Goal: Task Accomplishment & Management: Complete application form

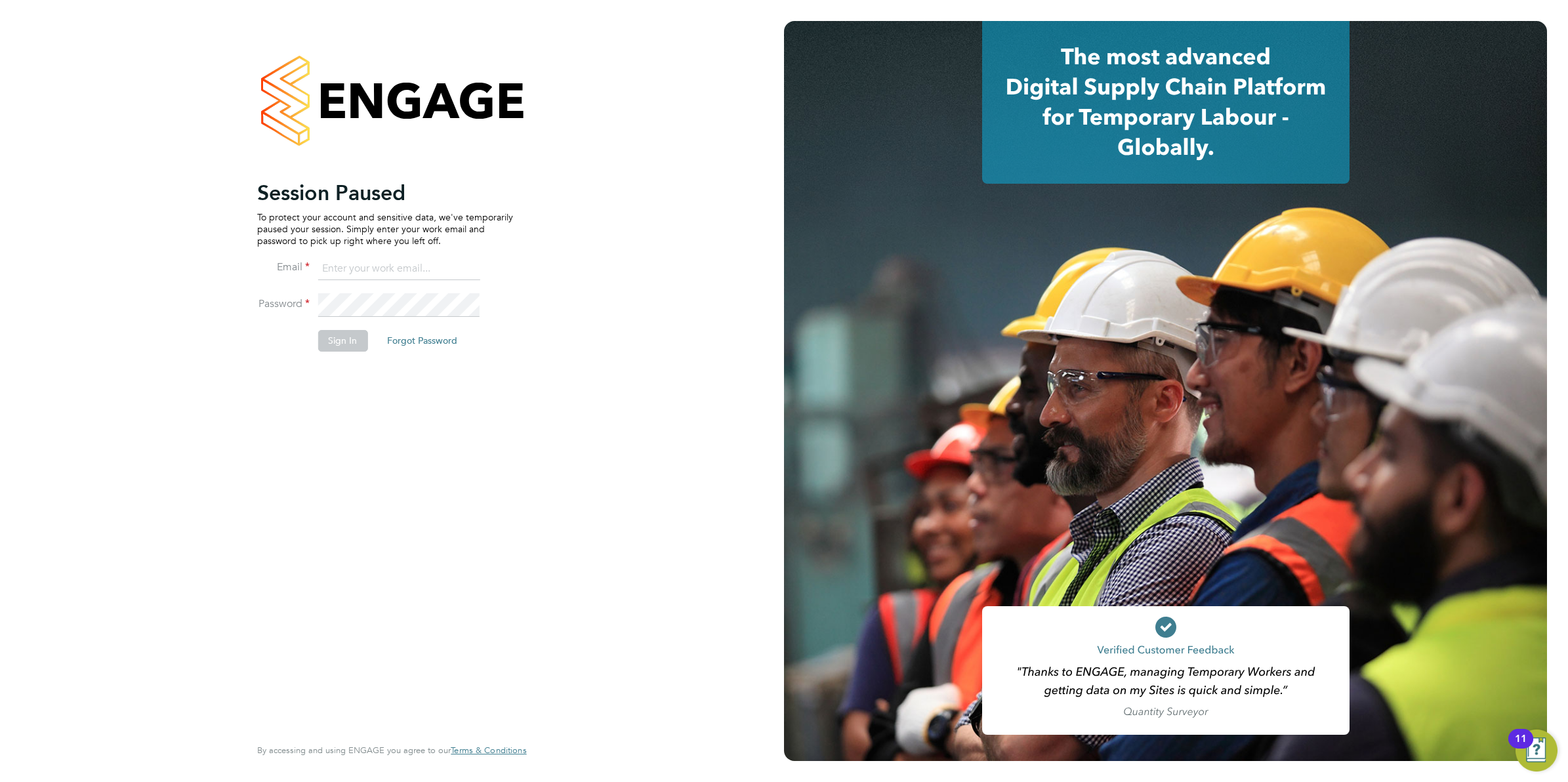
type input "mhabbershaw@spheresolutions.co.uk"
click at [353, 345] on button "Sign In" at bounding box center [343, 340] width 50 height 21
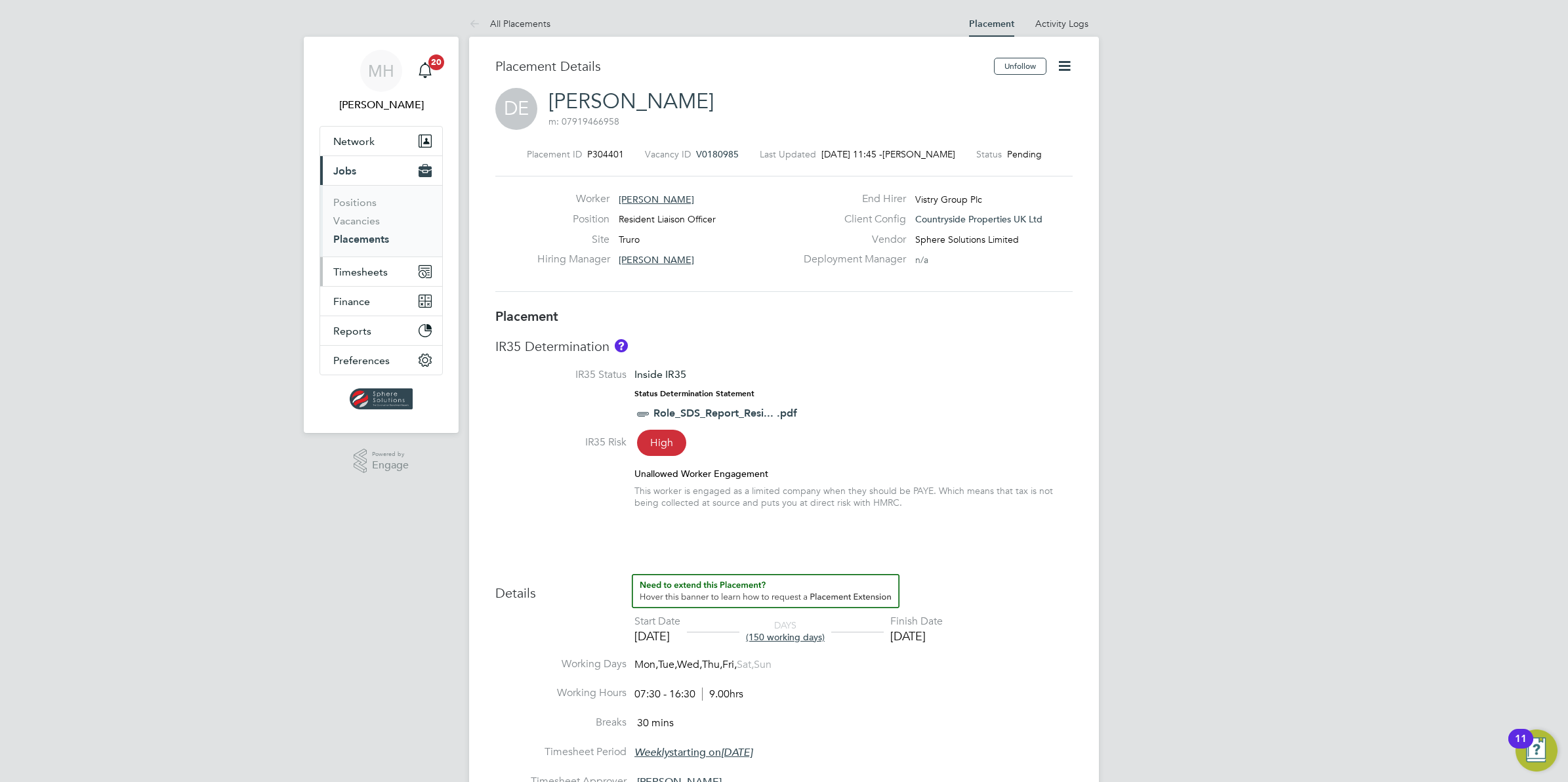
click at [362, 270] on span "Timesheets" at bounding box center [361, 272] width 55 height 13
click at [355, 272] on span "Timesheets" at bounding box center [361, 272] width 55 height 13
click at [361, 230] on link "Timesheets" at bounding box center [361, 232] width 55 height 13
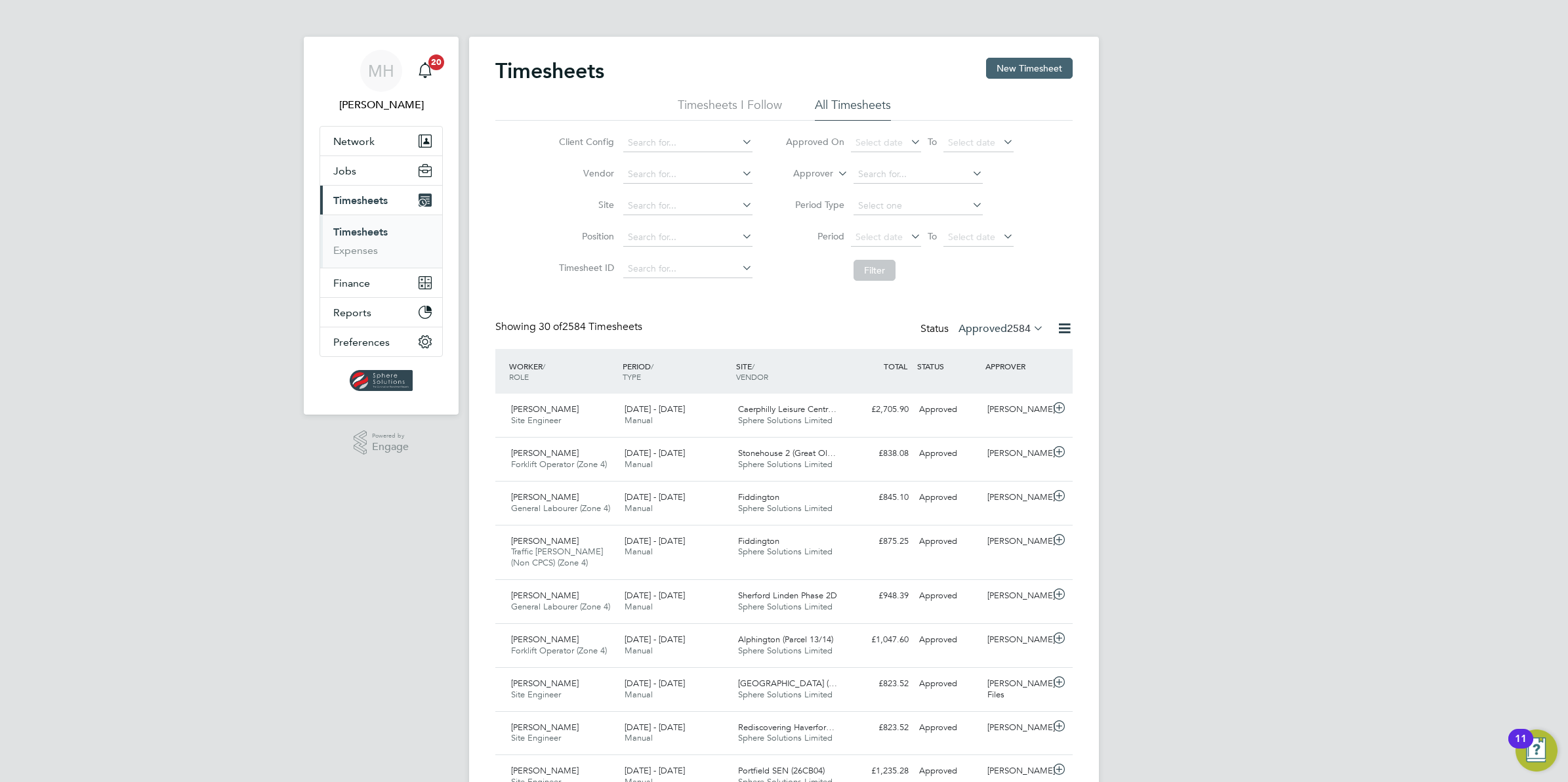
click at [1020, 65] on button "New Timesheet" at bounding box center [1029, 68] width 87 height 21
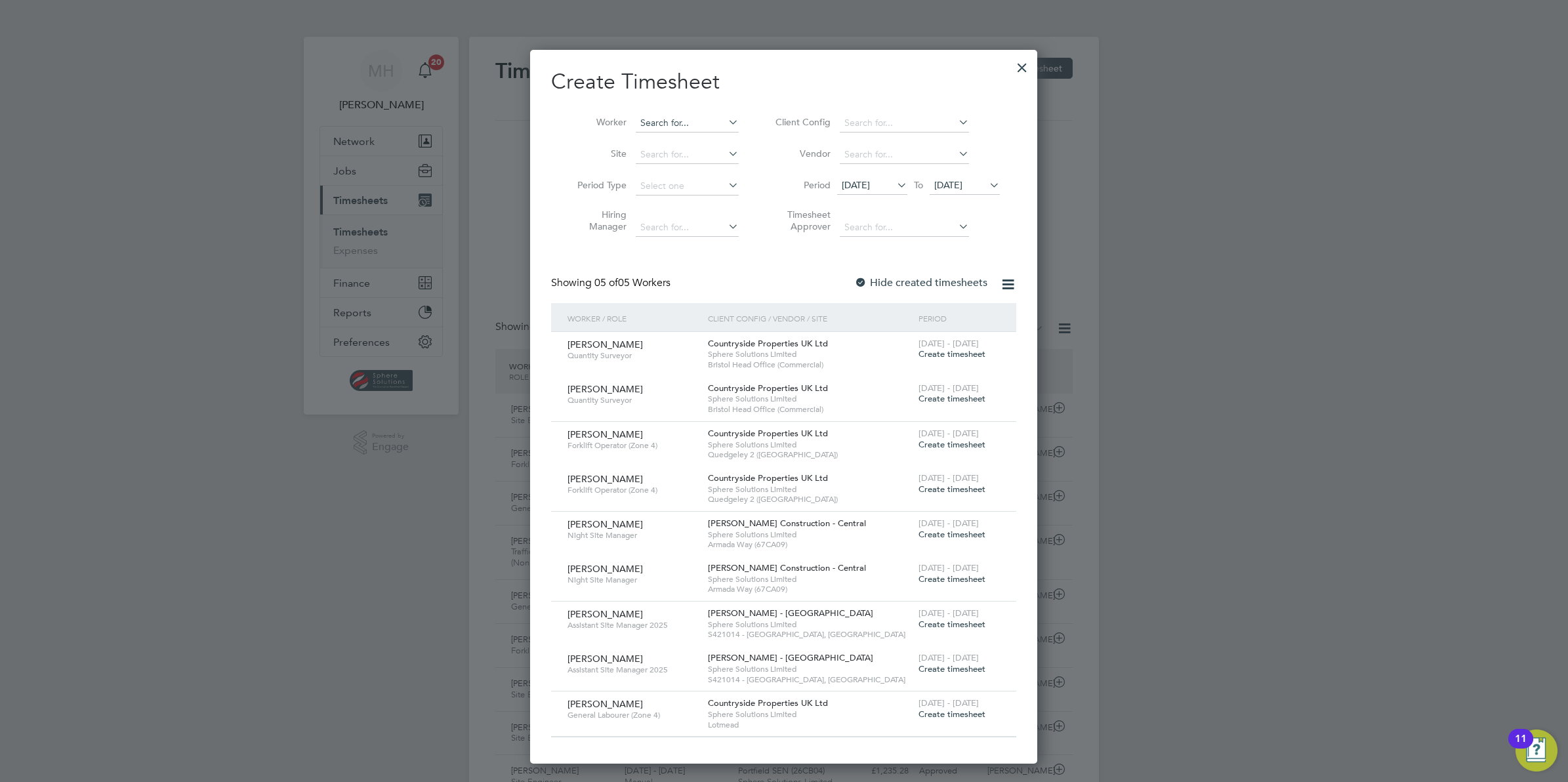
click at [679, 124] on input at bounding box center [686, 124] width 103 height 18
click at [708, 210] on li "[PERSON_NAME] s" at bounding box center [722, 212] width 173 height 18
type input "[PERSON_NAME]"
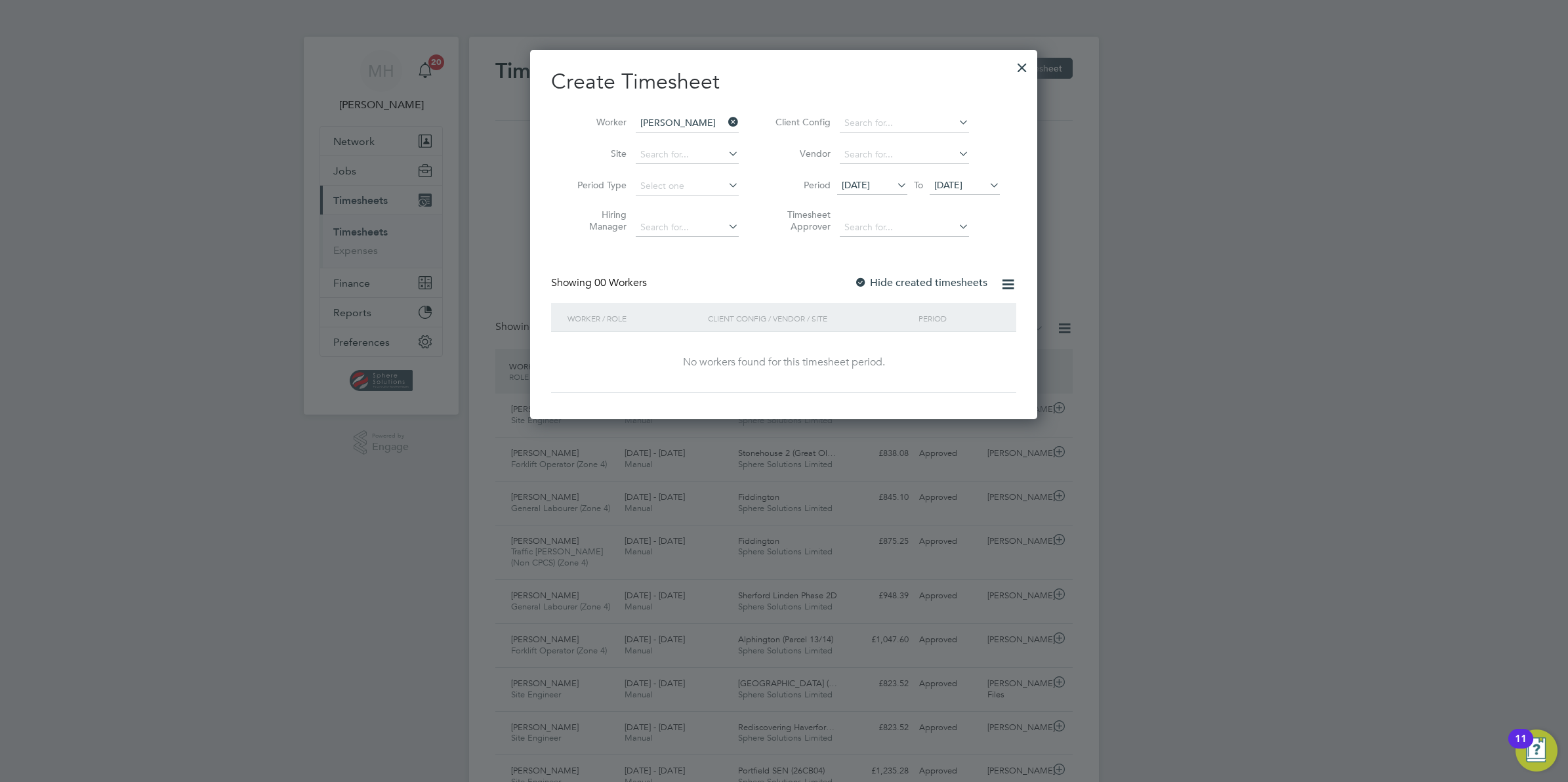
click at [987, 182] on icon at bounding box center [987, 185] width 0 height 18
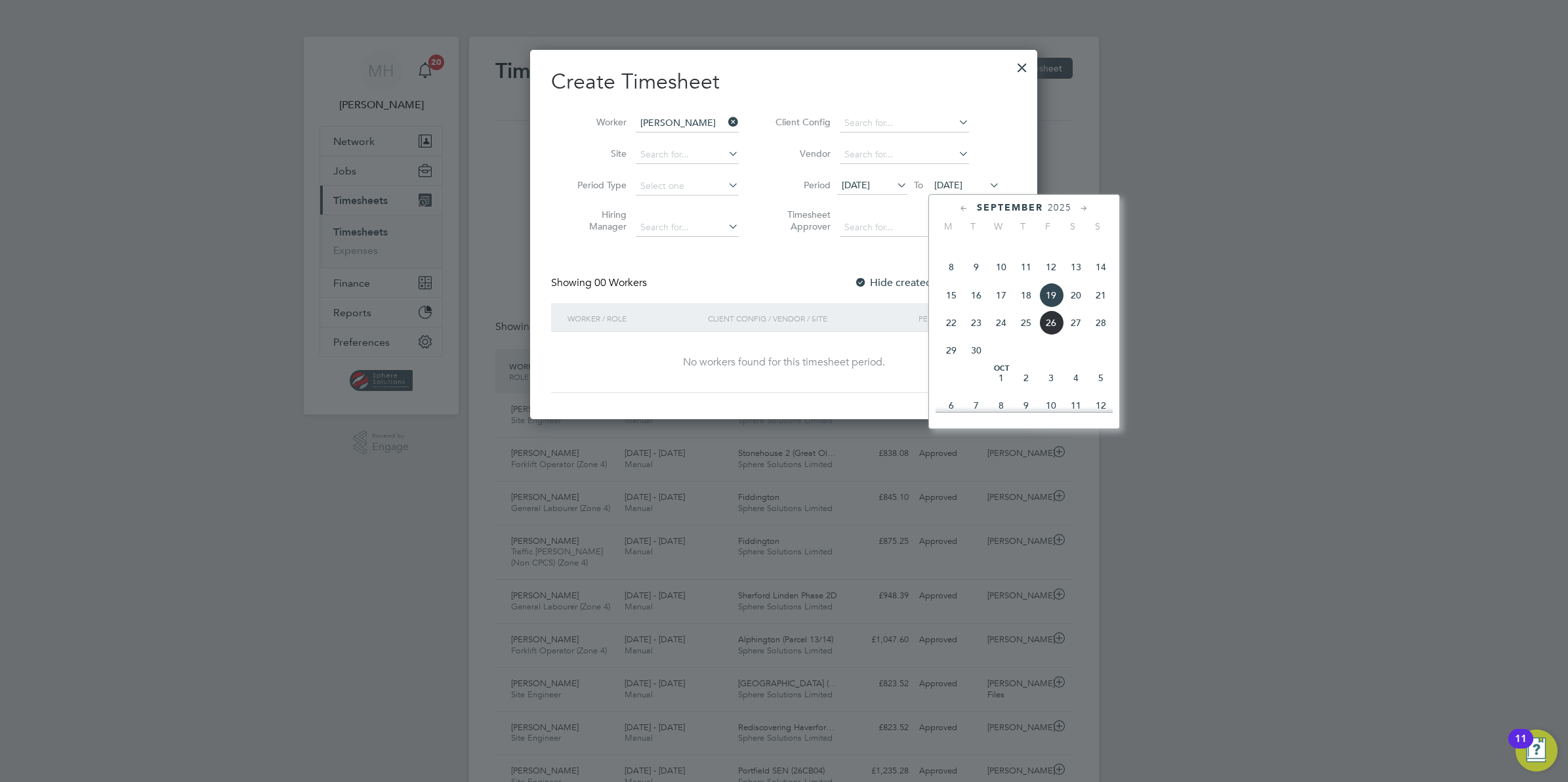
click at [1103, 308] on span "21" at bounding box center [1101, 295] width 25 height 25
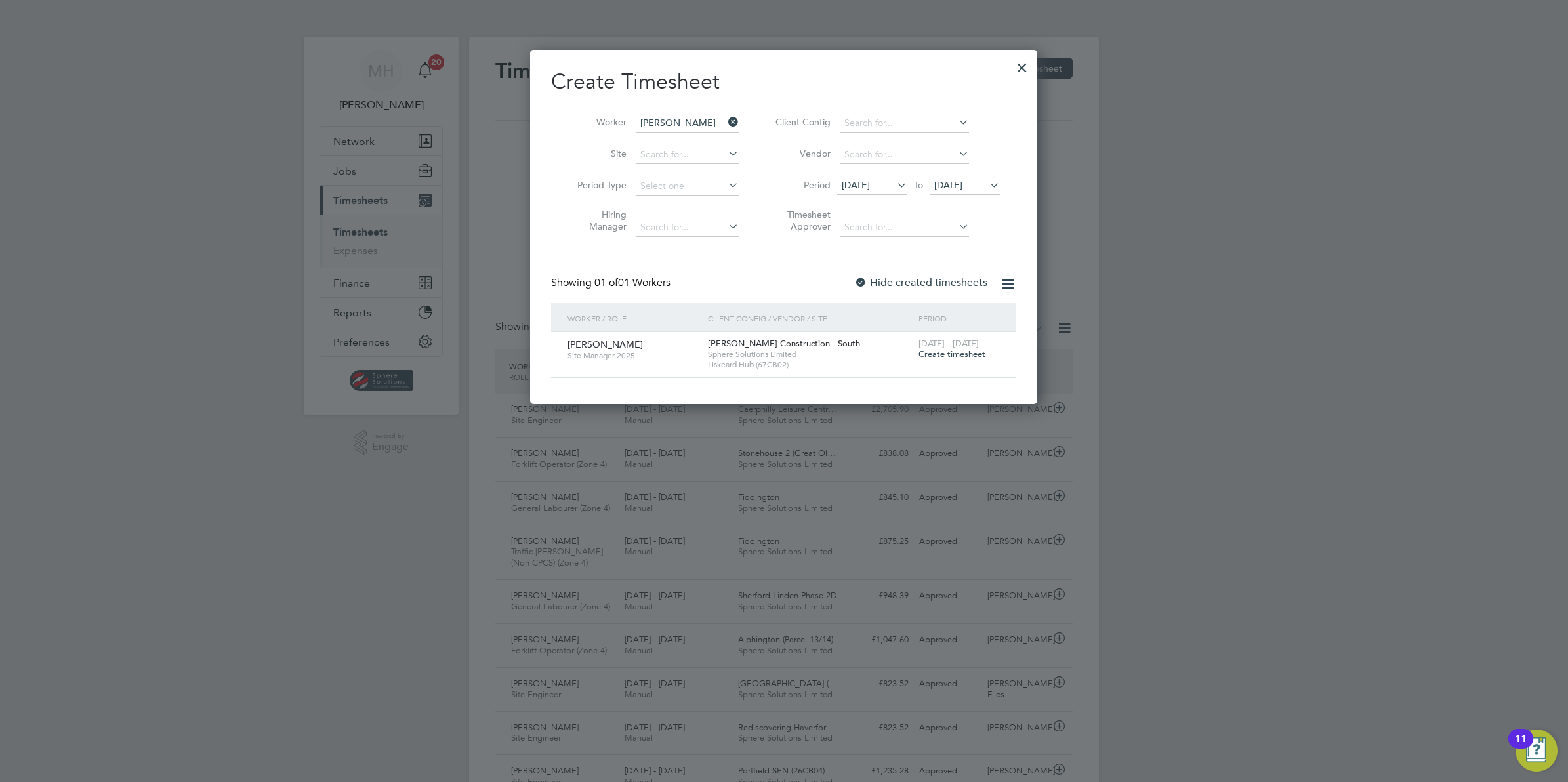
click at [962, 355] on span "Create timesheet" at bounding box center [951, 354] width 67 height 11
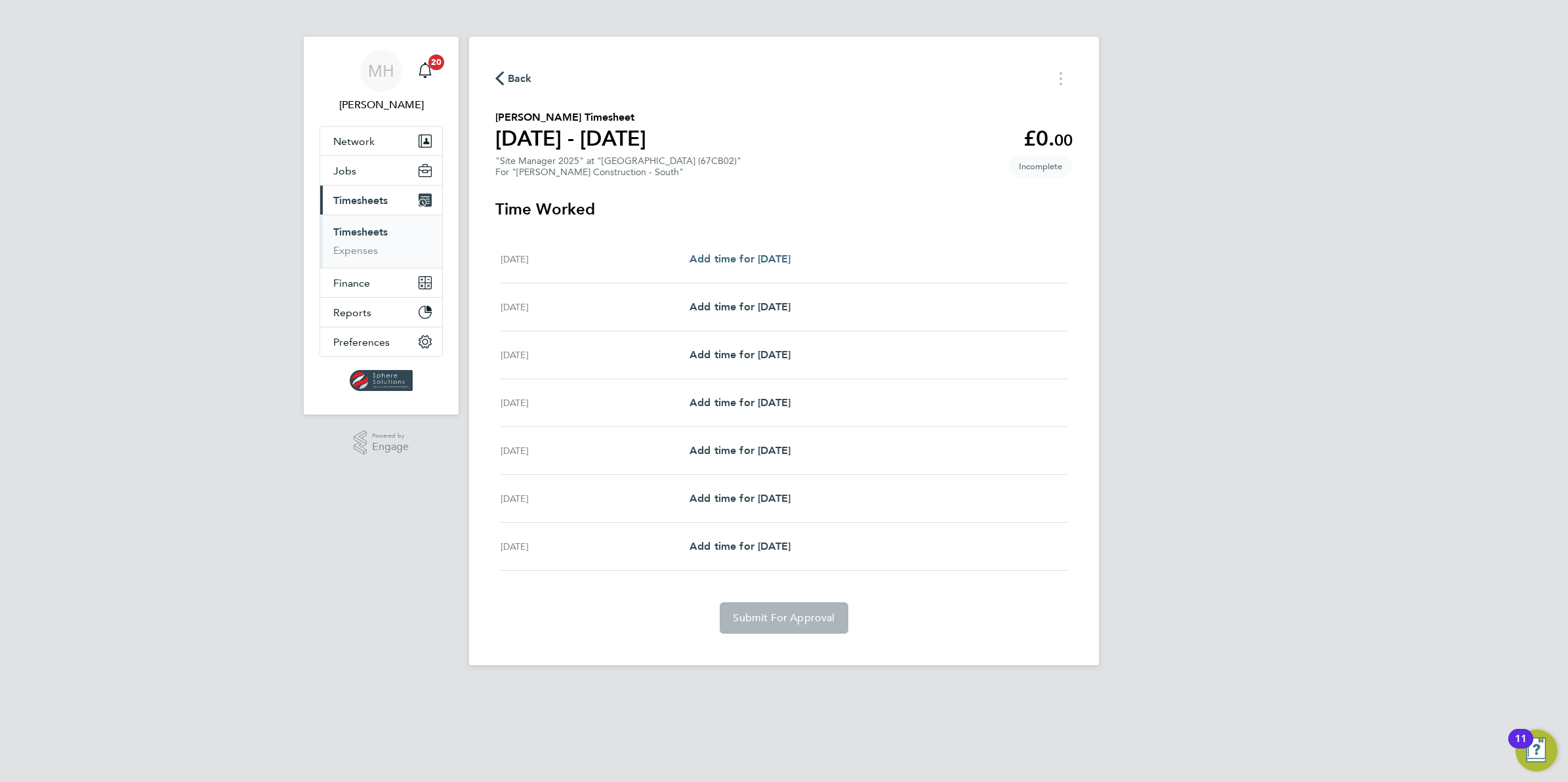
click at [788, 260] on span "Add time for [DATE]" at bounding box center [739, 259] width 101 height 13
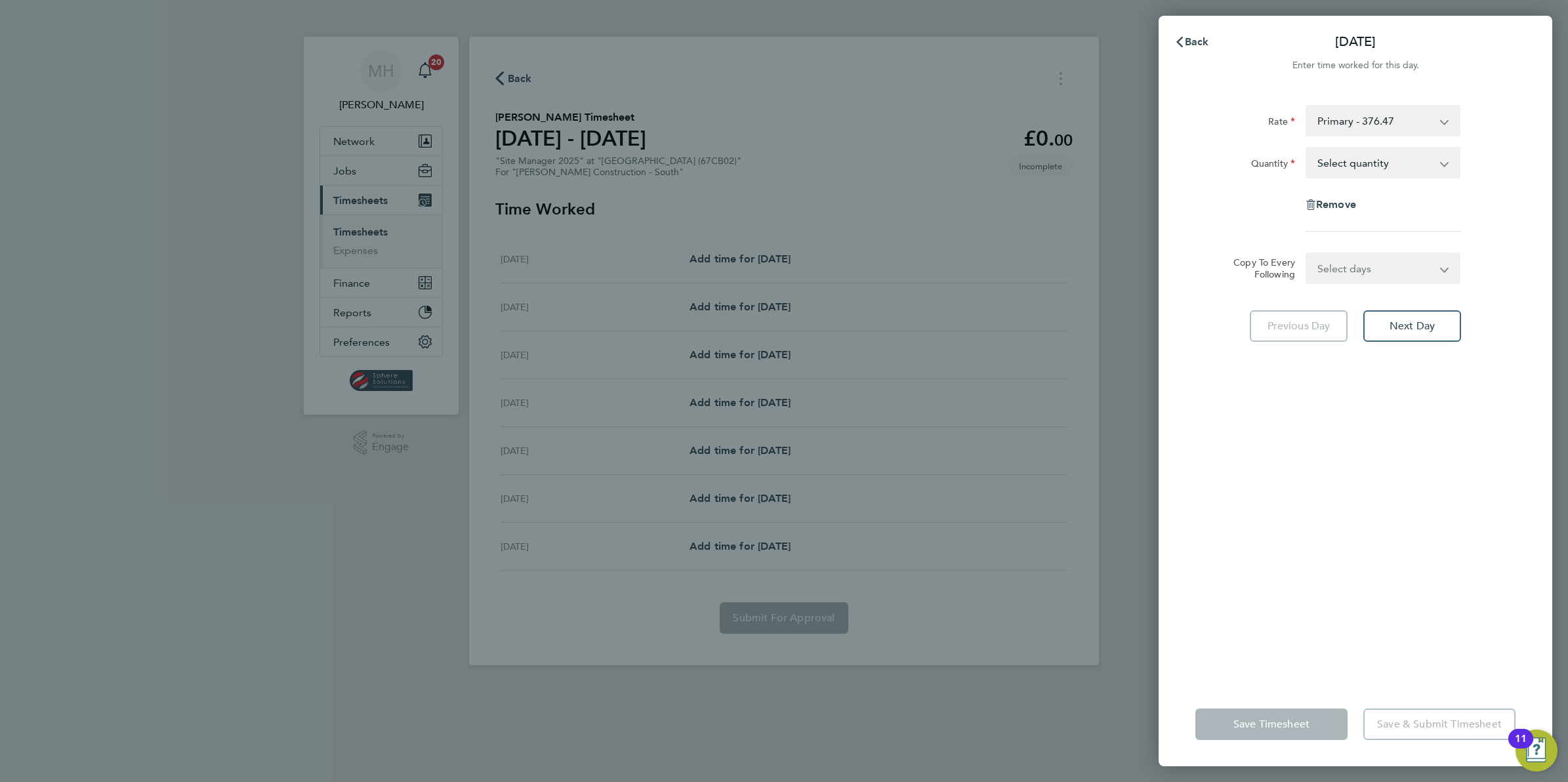
click at [1403, 154] on select "Select quantity 0.5 1" at bounding box center [1375, 162] width 136 height 29
select select "1"
click at [1307, 148] on select "Select quantity 0.5 1" at bounding box center [1375, 162] width 136 height 29
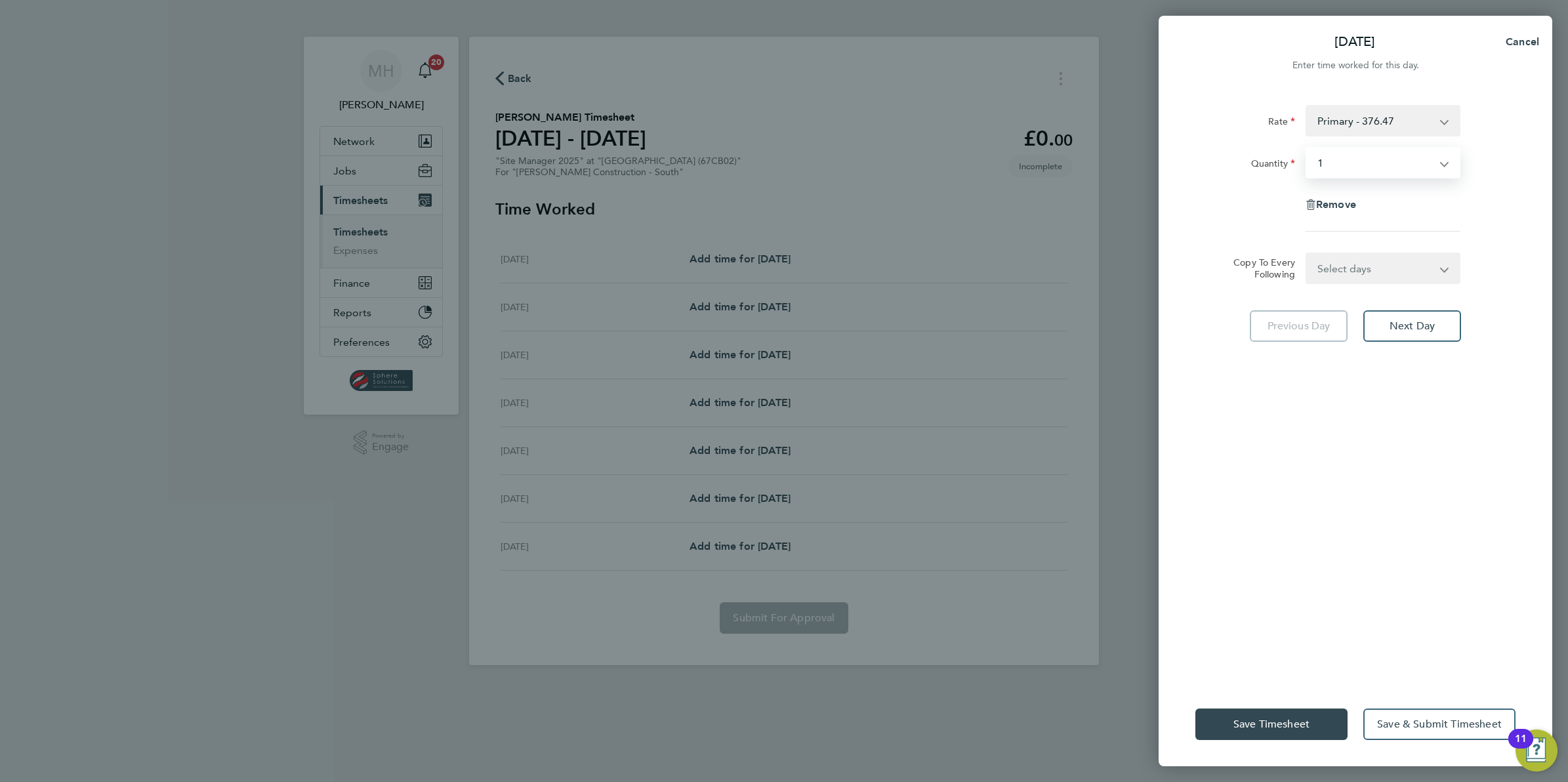
click at [1047, 438] on div "[DATE] Cancel Enter time worked for this day. Rate Primary - 376.47 Quantity Se…" at bounding box center [784, 391] width 1568 height 782
click at [1267, 722] on span "Save Timesheet" at bounding box center [1271, 724] width 76 height 13
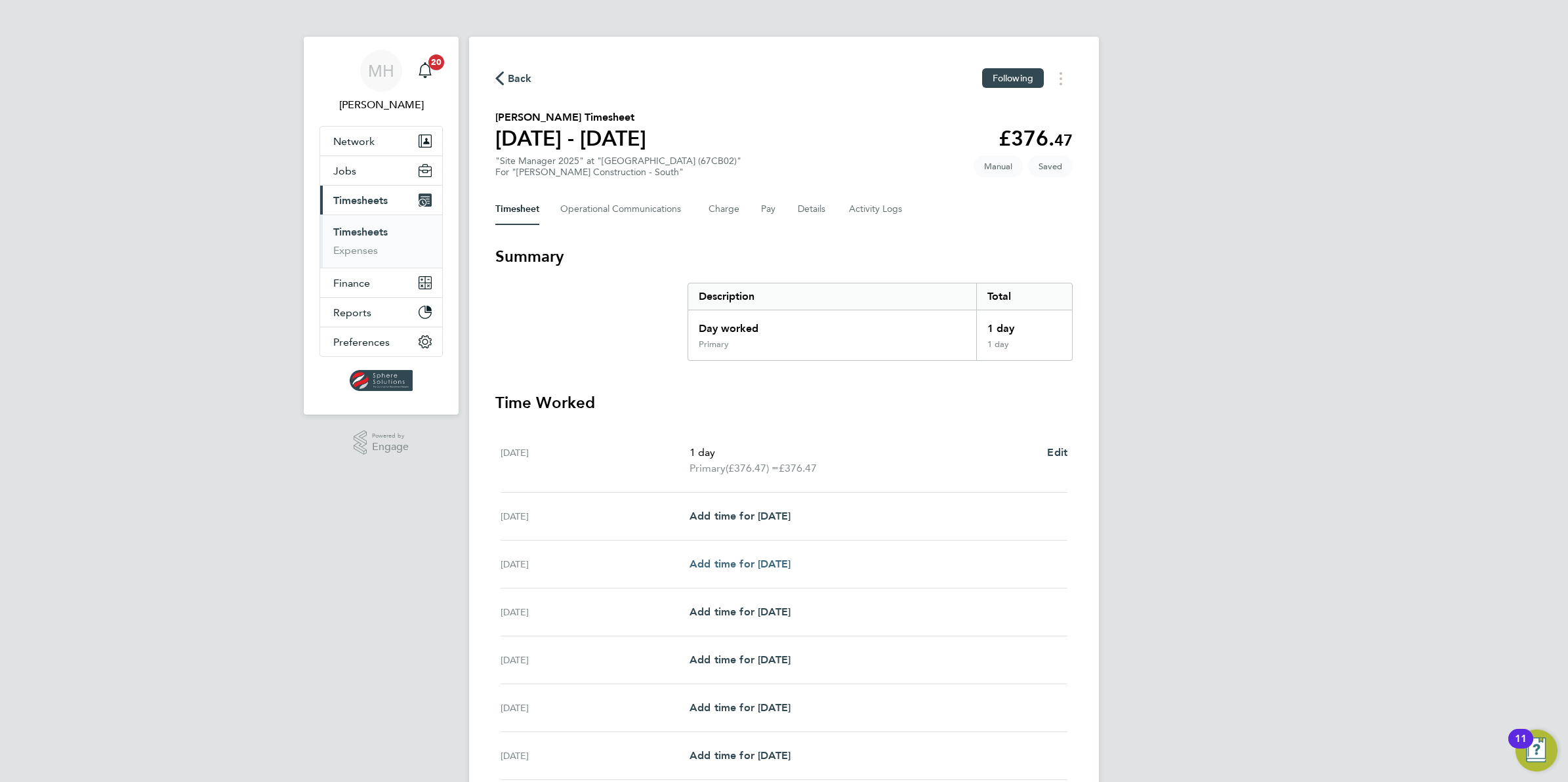
click at [748, 565] on span "Add time for [DATE]" at bounding box center [739, 564] width 101 height 13
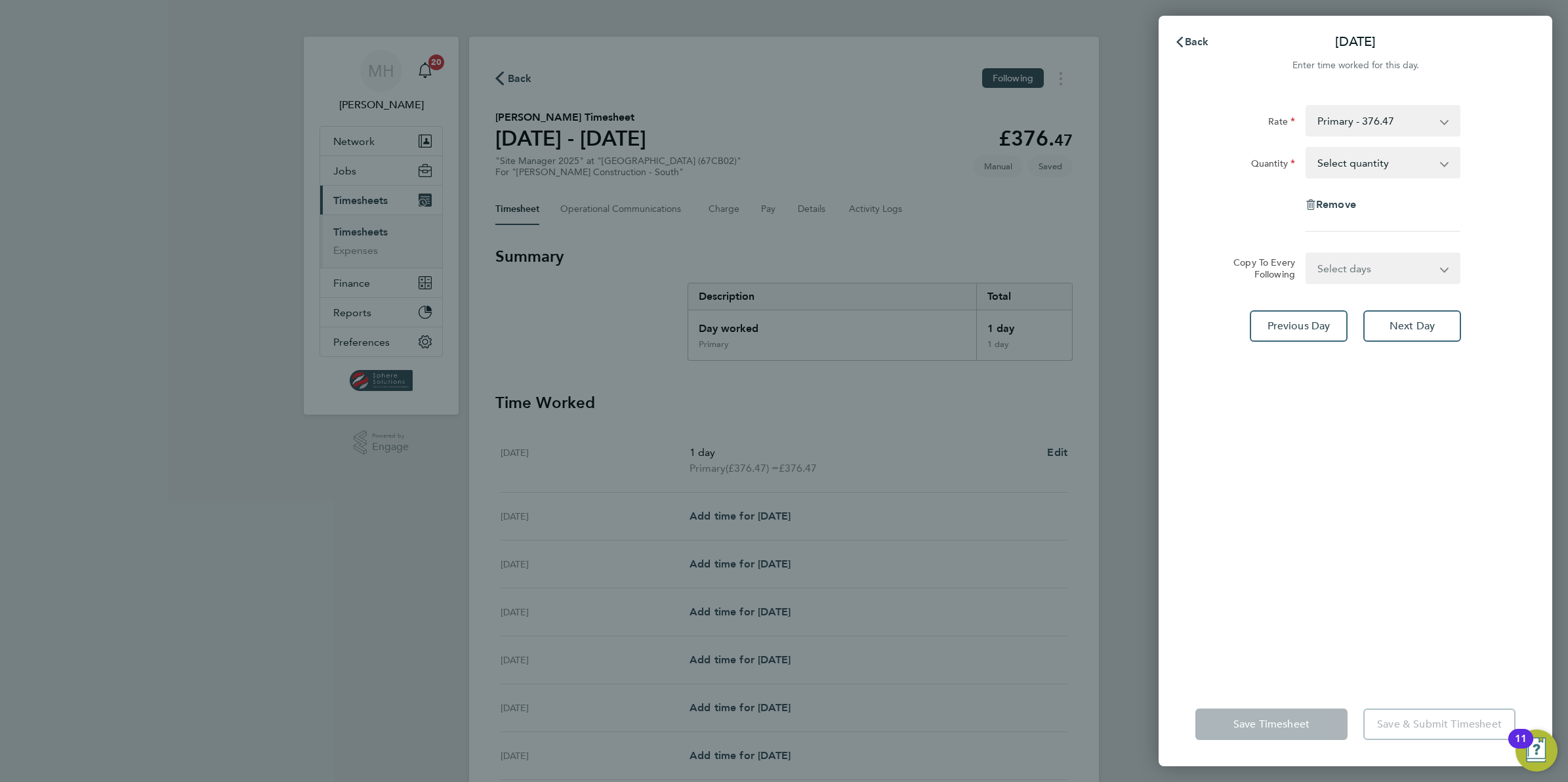
click at [1436, 166] on select "Select quantity 0.5 1" at bounding box center [1375, 162] width 136 height 29
select select "1"
click at [1307, 148] on select "Select quantity 0.5 1" at bounding box center [1375, 162] width 136 height 29
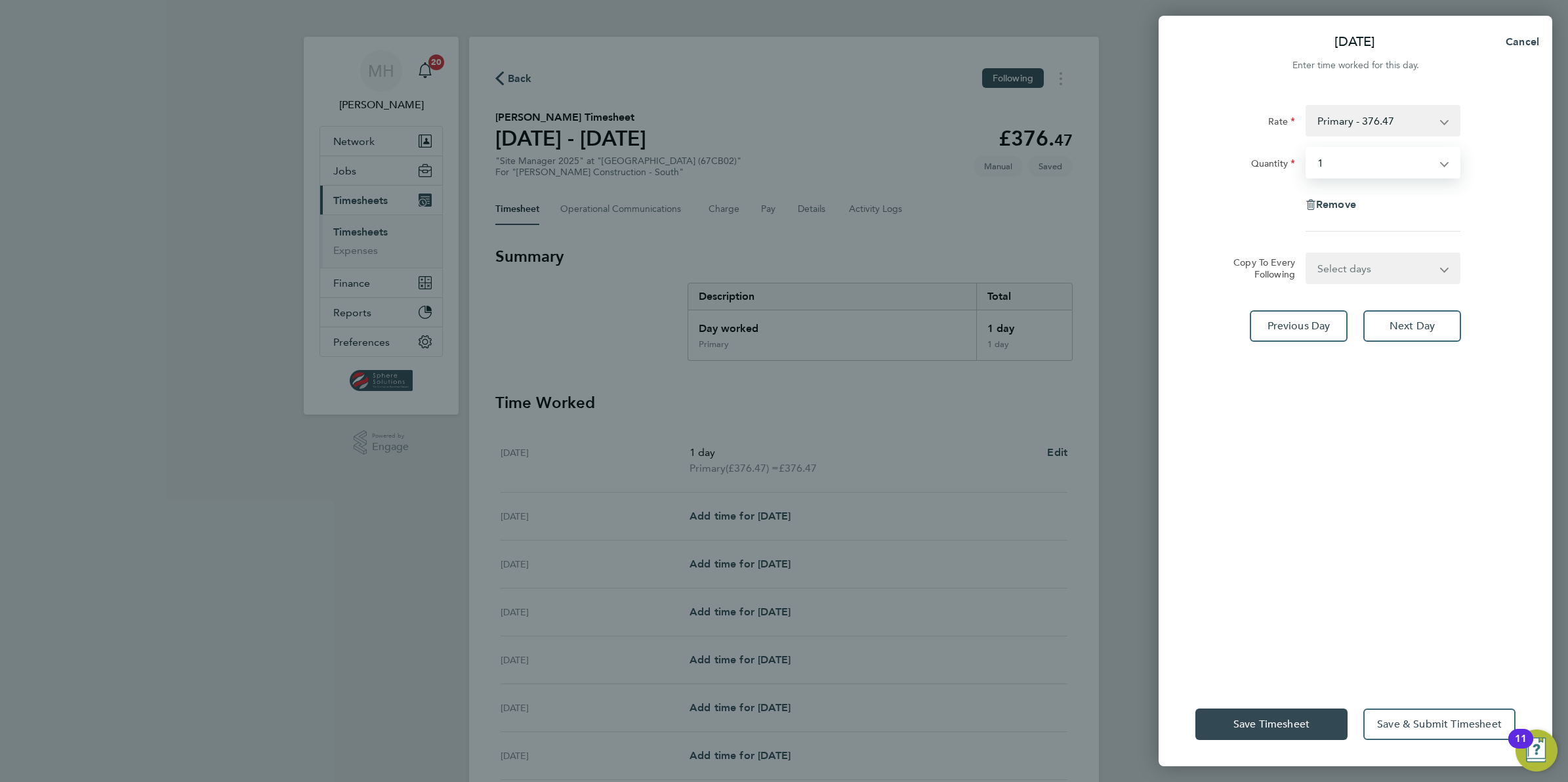
click at [1380, 274] on select "Select days Day [DATE] [DATE] [DATE] [DATE]" at bounding box center [1376, 268] width 137 height 29
click at [1256, 724] on span "Save Timesheet" at bounding box center [1271, 724] width 76 height 13
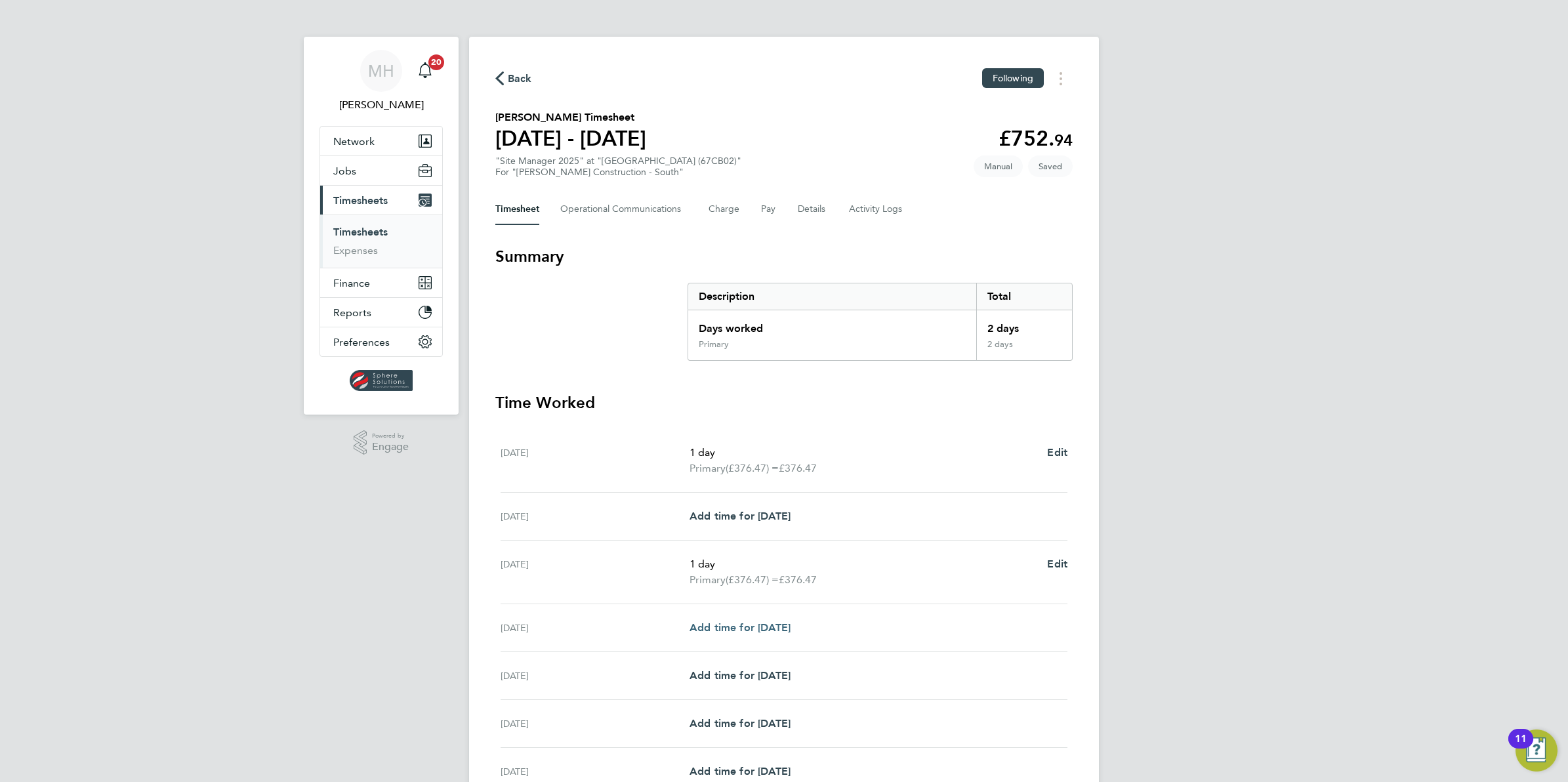
click at [791, 627] on span "Add time for [DATE]" at bounding box center [739, 628] width 101 height 13
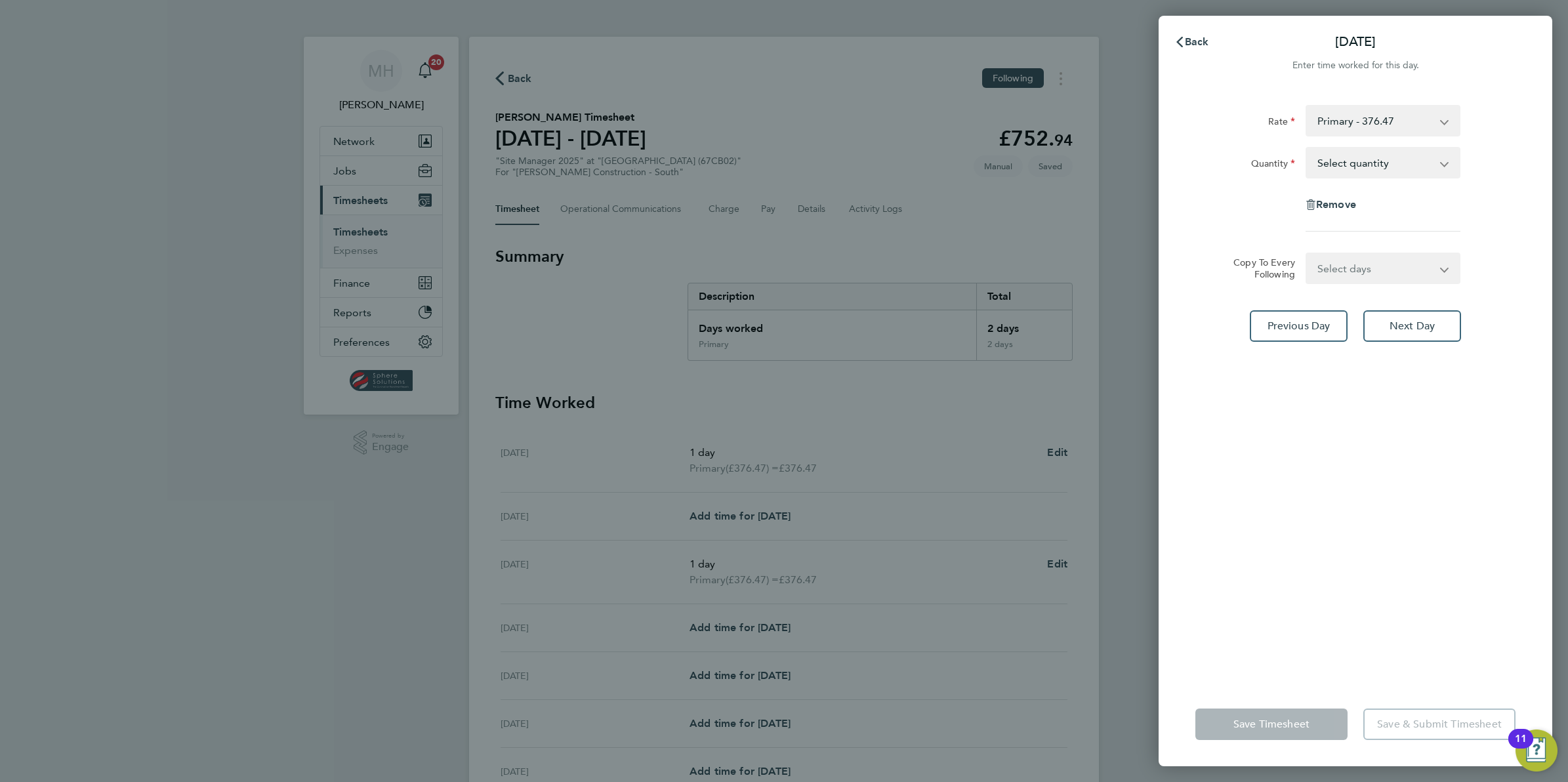
click at [1390, 270] on select "Select days Day [DATE] [DATE] [DATE]" at bounding box center [1376, 268] width 137 height 29
select select "DAY"
click at [1307, 254] on select "Select days Day [DATE] [DATE] [DATE]" at bounding box center [1376, 268] width 137 height 29
select select "[DATE]"
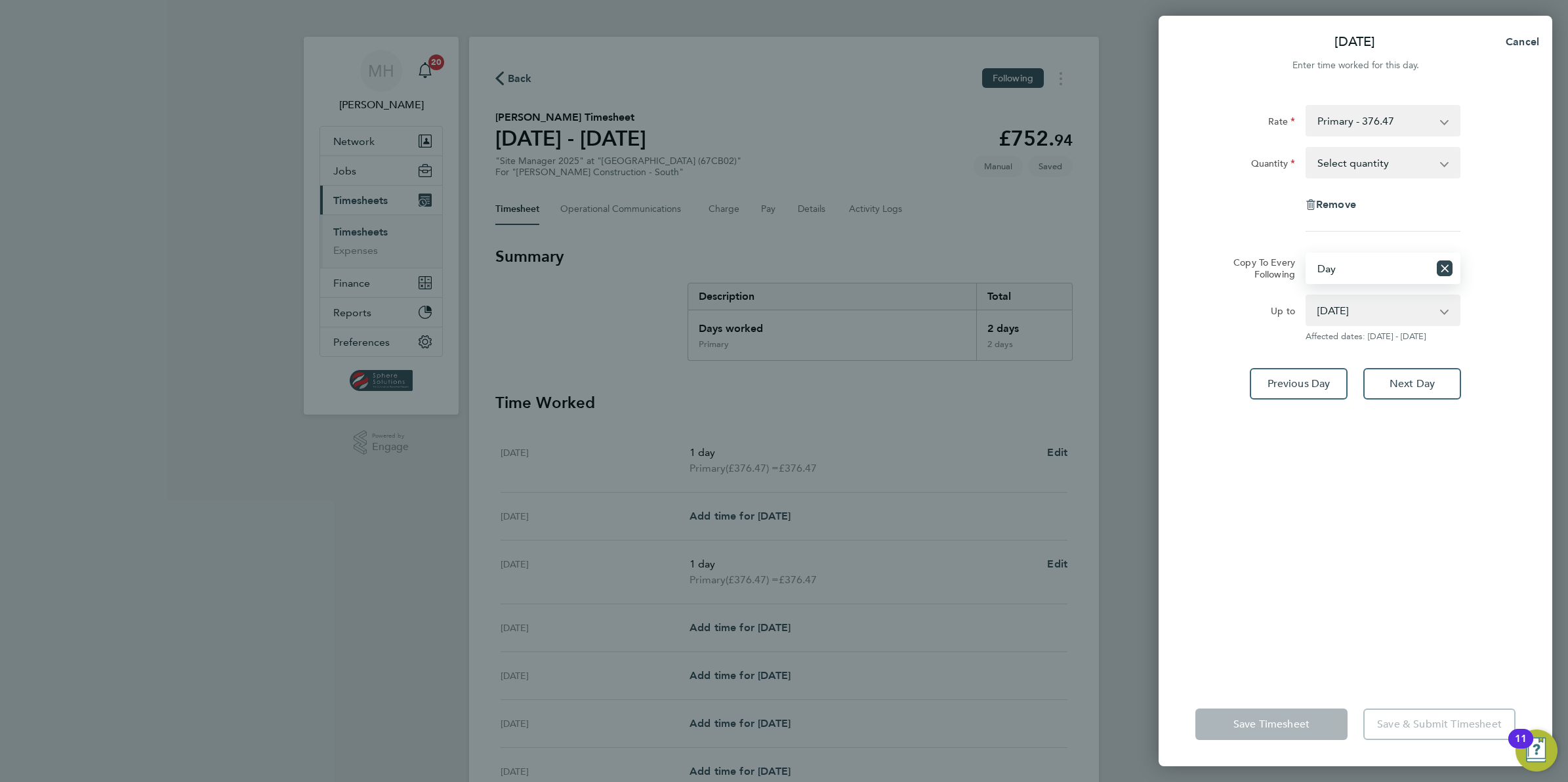
click at [1389, 167] on select "Select quantity 0.5 1" at bounding box center [1375, 162] width 136 height 29
select select "1"
click at [1307, 148] on select "Select quantity 0.5 1" at bounding box center [1375, 162] width 136 height 29
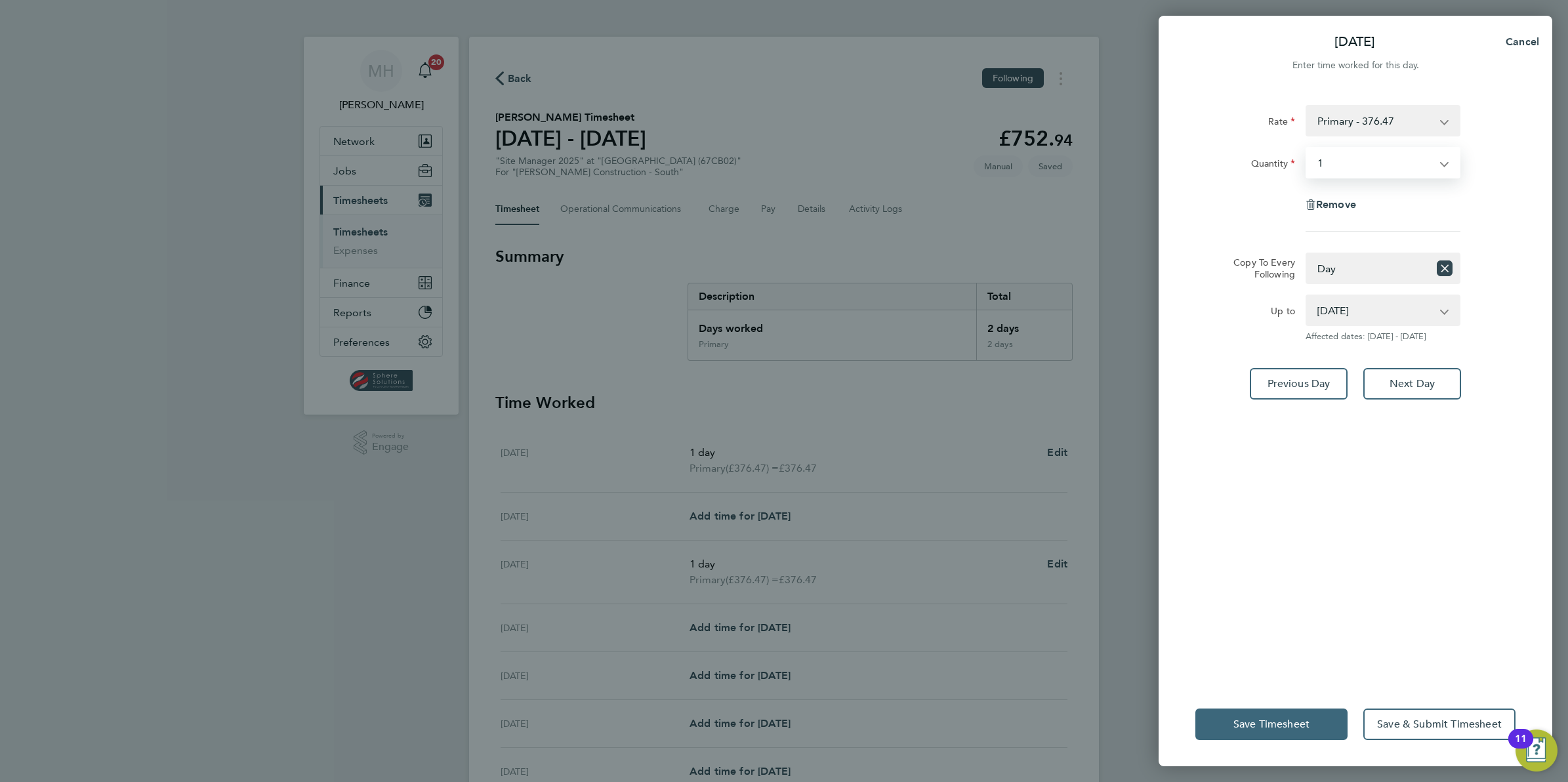
click at [1295, 728] on span "Save Timesheet" at bounding box center [1271, 724] width 76 height 13
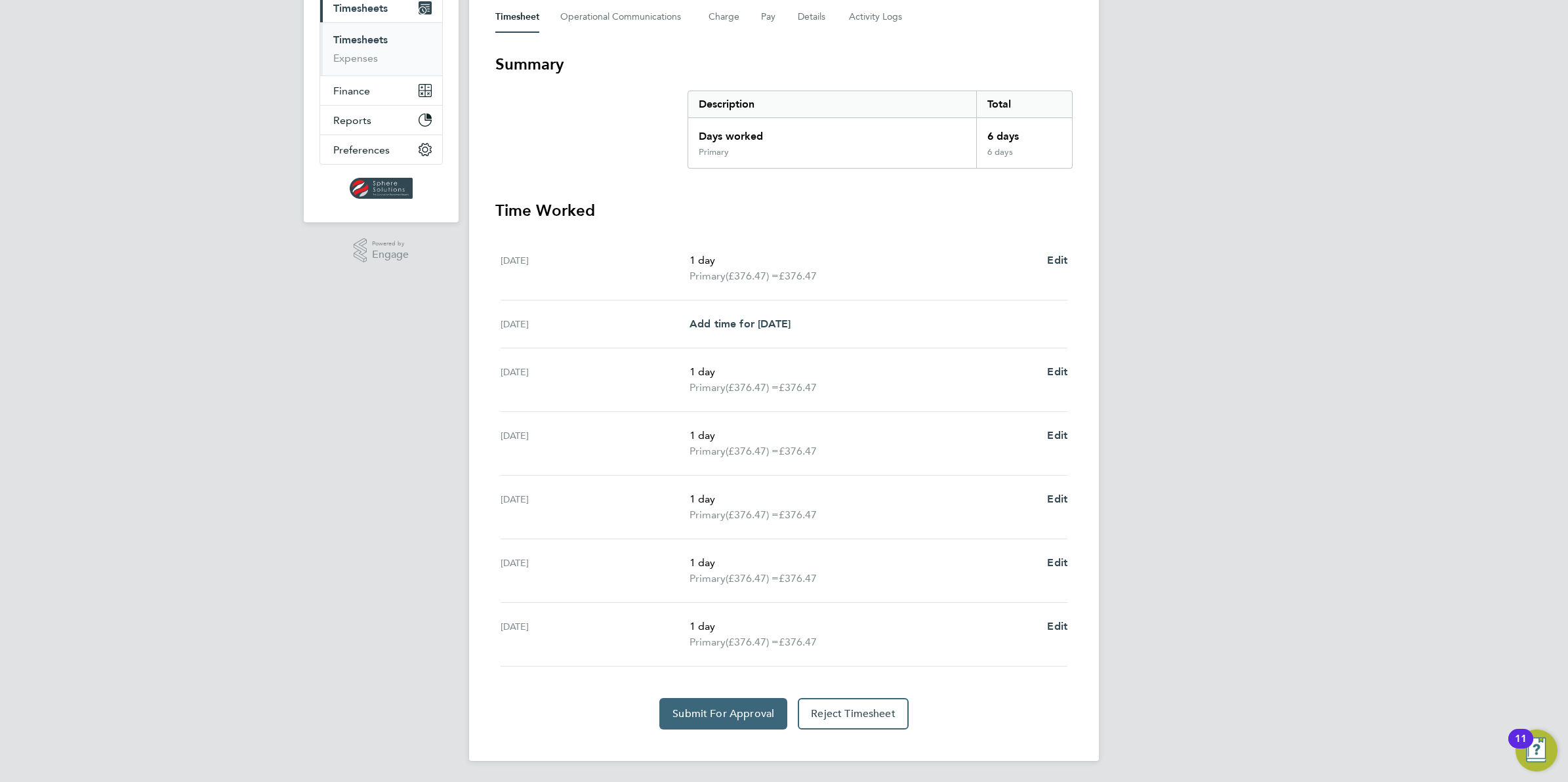
click at [730, 712] on span "Submit For Approval" at bounding box center [723, 713] width 102 height 13
